Goal: Task Accomplishment & Management: Manage account settings

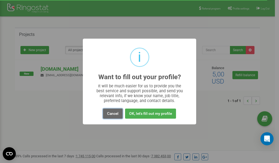
click at [113, 115] on button "Cancel" at bounding box center [113, 114] width 20 height 10
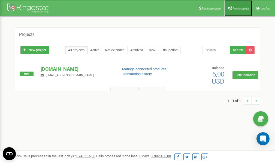
click at [236, 10] on link "Profile settings" at bounding box center [238, 8] width 28 height 16
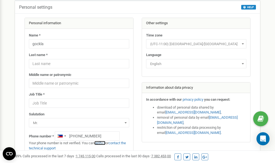
click at [104, 144] on link "verify it" at bounding box center [99, 143] width 11 height 4
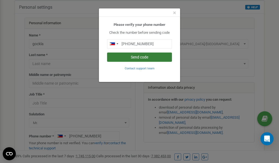
click at [139, 57] on button "Send code" at bounding box center [139, 57] width 65 height 9
